Goal: Task Accomplishment & Management: Use online tool/utility

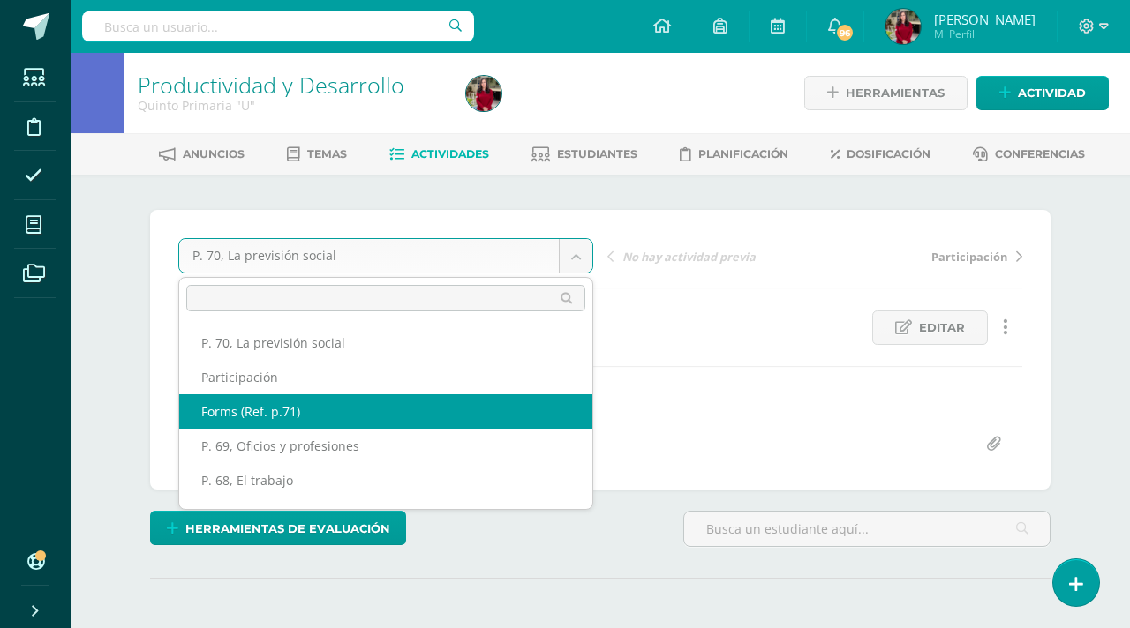
select select "/dashboard/teacher/grade-activity/217420/"
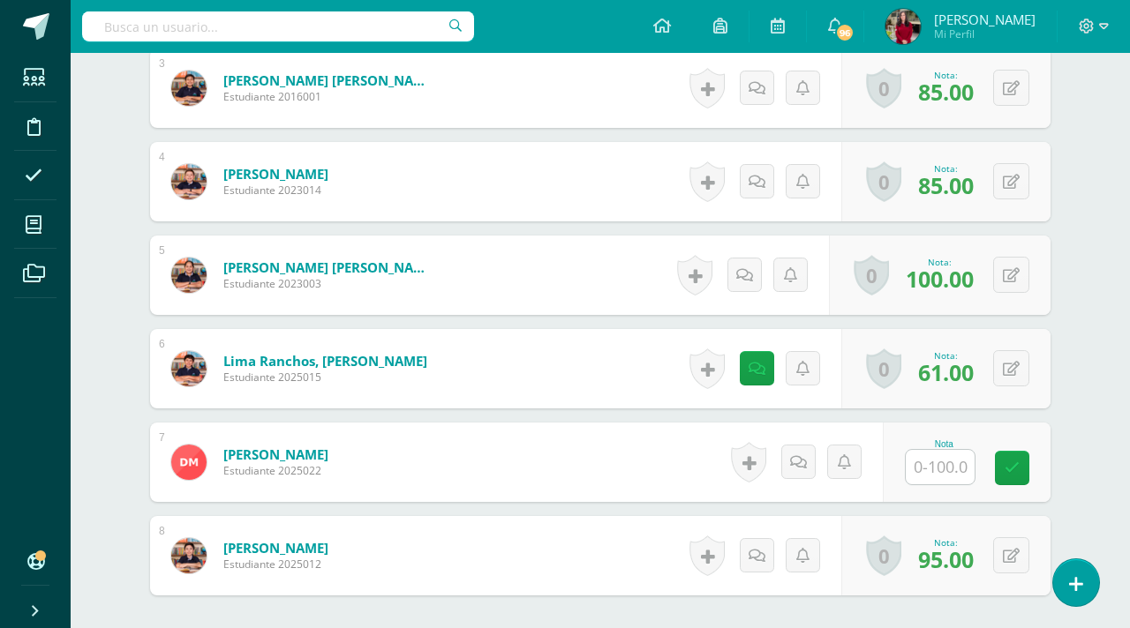
scroll to position [771, 0]
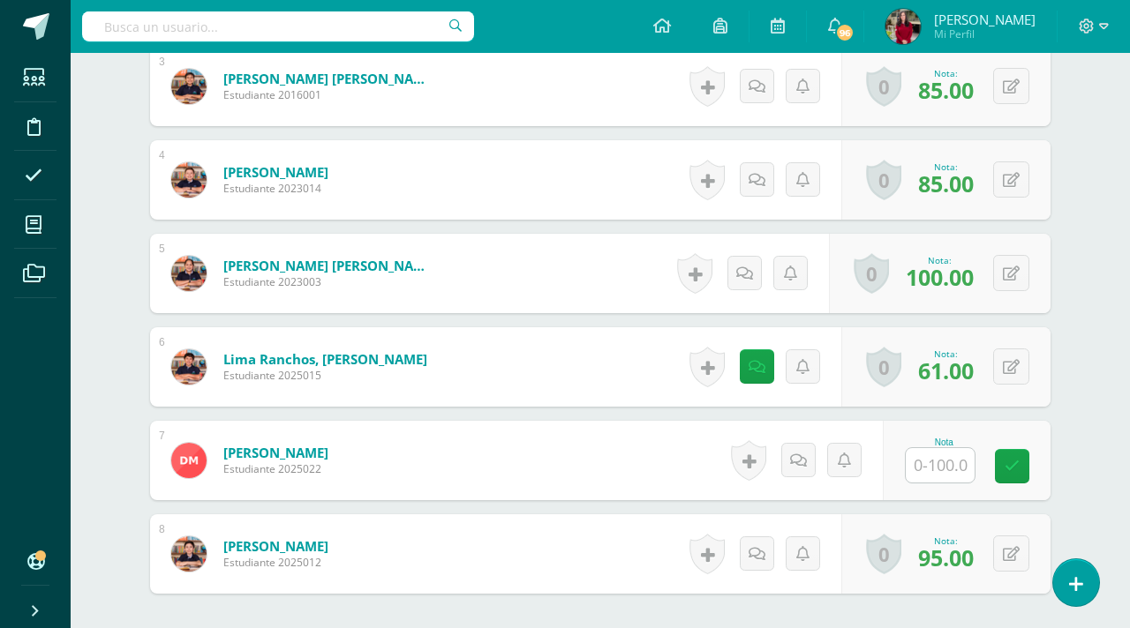
click at [933, 464] on input "text" at bounding box center [940, 465] width 69 height 34
type input "75"
click at [1018, 461] on icon at bounding box center [1025, 466] width 16 height 15
click at [752, 361] on icon at bounding box center [756, 367] width 17 height 15
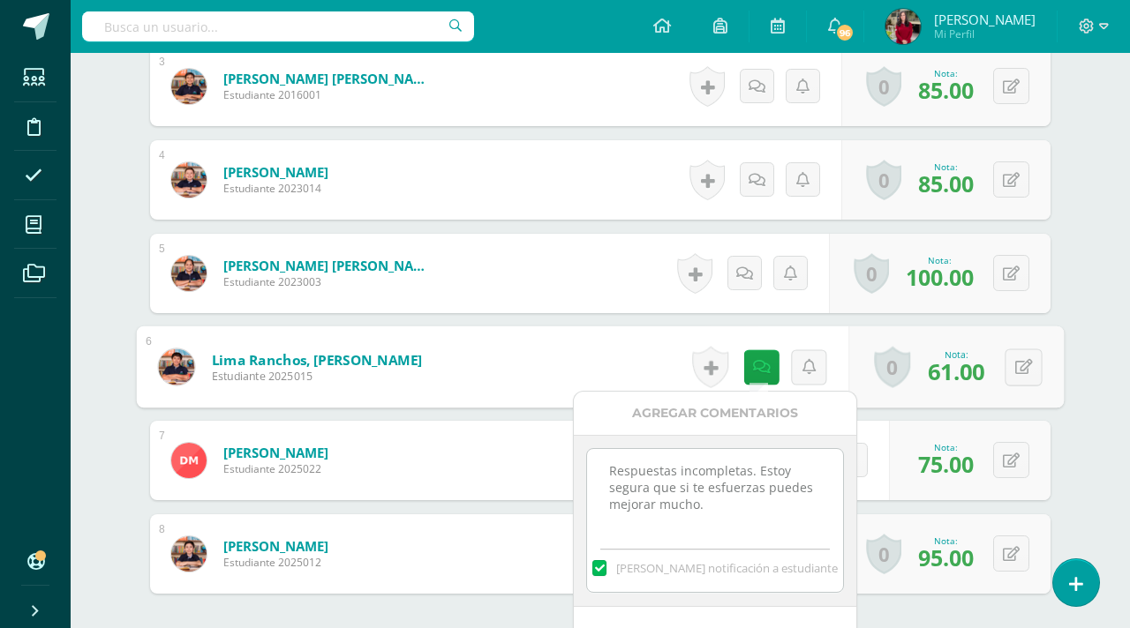
click at [592, 315] on div "1 [PERSON_NAME] [PERSON_NAME] Estudiante 2022015 Nota 100.00 0 [GEOGRAPHIC_DATA…" at bounding box center [600, 227] width 900 height 734
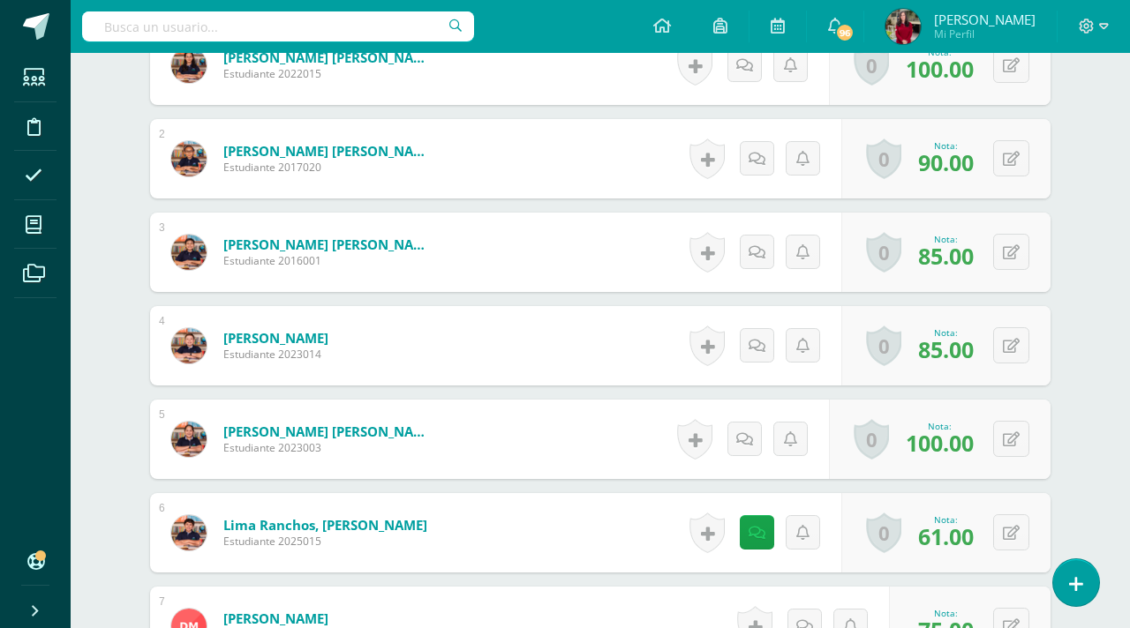
scroll to position [0, 0]
